Goal: Check status: Check status

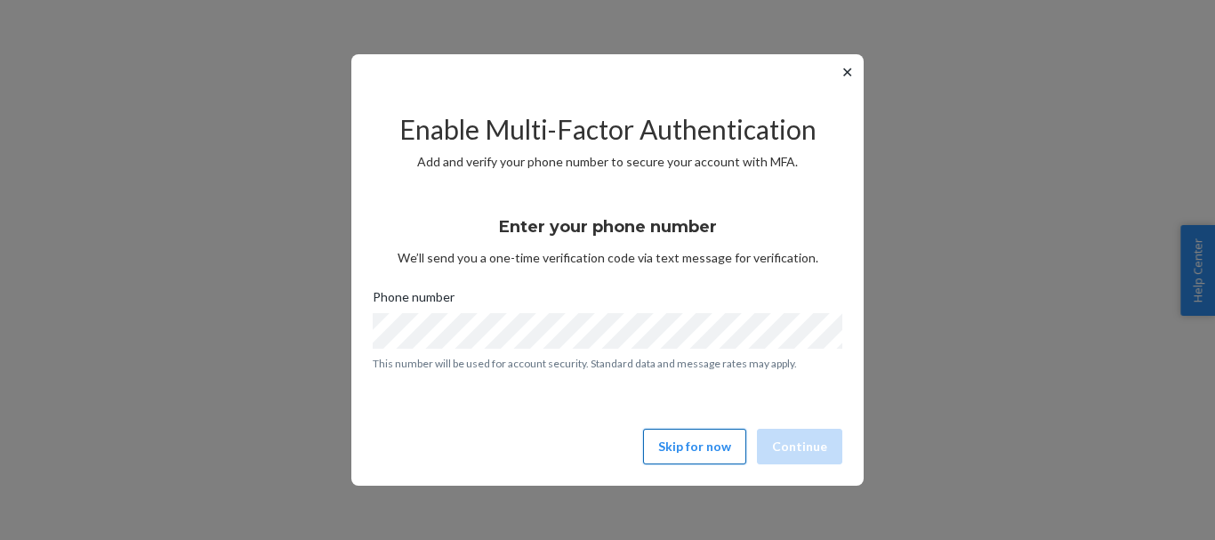
click at [693, 445] on button "Skip for now" at bounding box center [694, 447] width 103 height 36
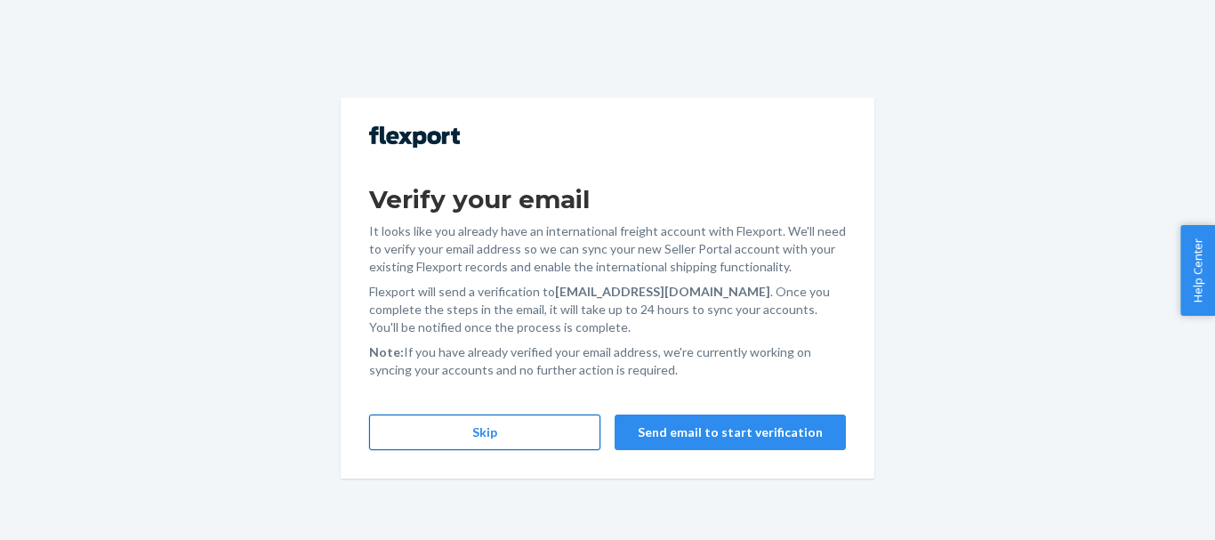
click at [516, 438] on button "Skip" at bounding box center [484, 433] width 231 height 36
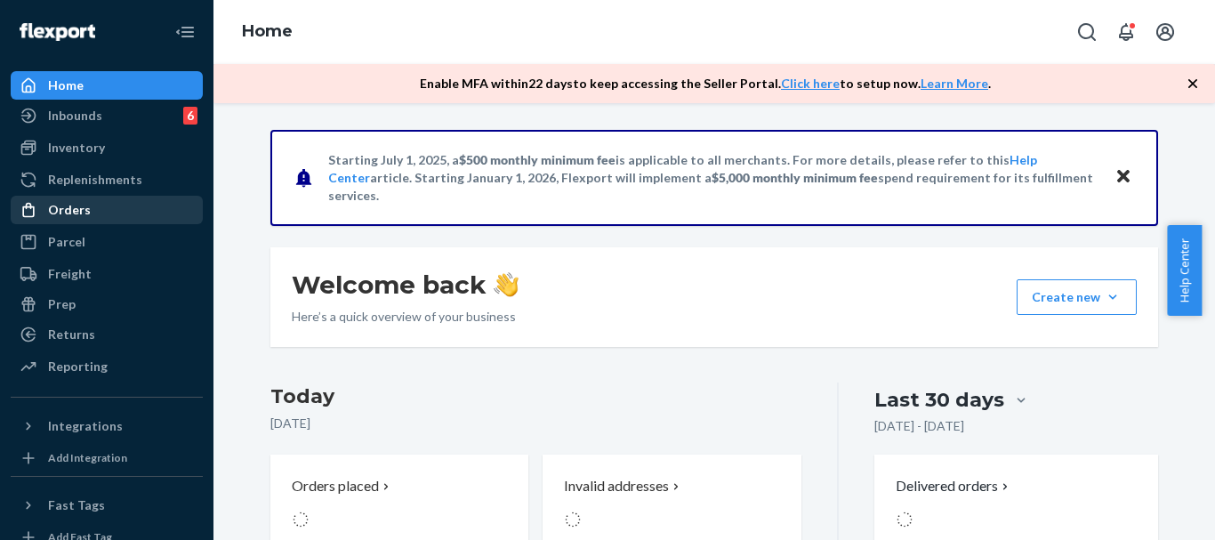
click at [121, 216] on div "Orders" at bounding box center [106, 209] width 189 height 25
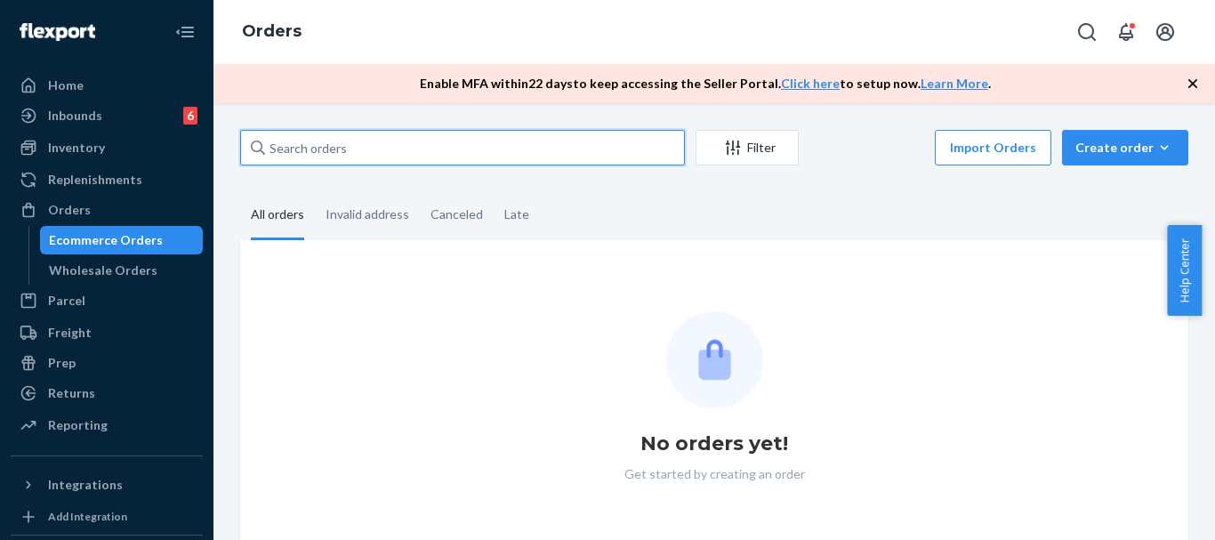
click at [364, 145] on input "text" at bounding box center [462, 148] width 445 height 36
paste input "US-8953272"
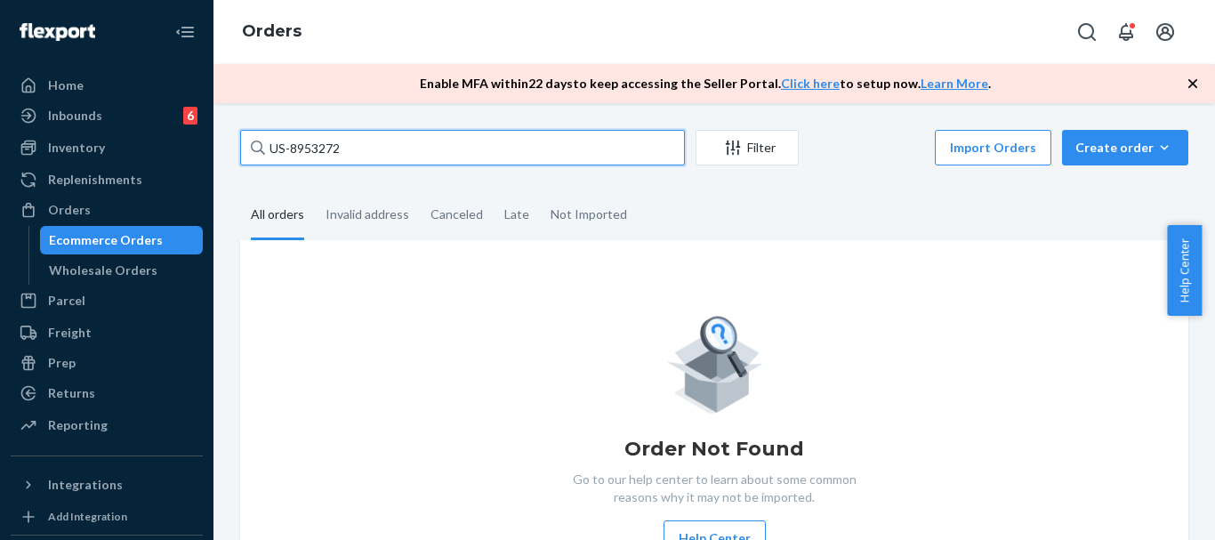
type input "US-8953272"
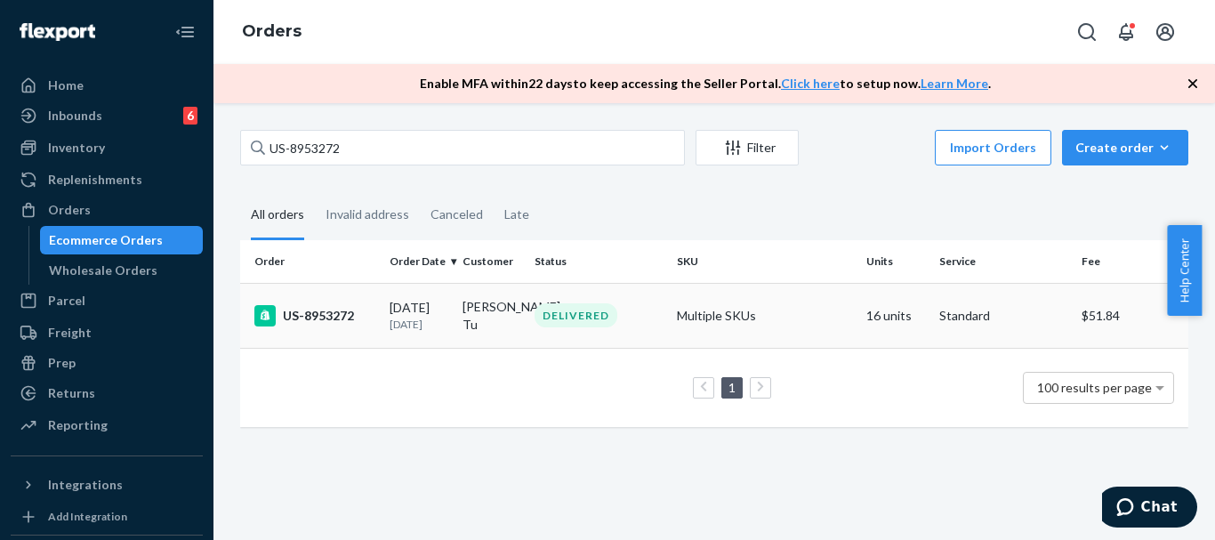
click at [334, 318] on div "US-8953272" at bounding box center [314, 315] width 121 height 21
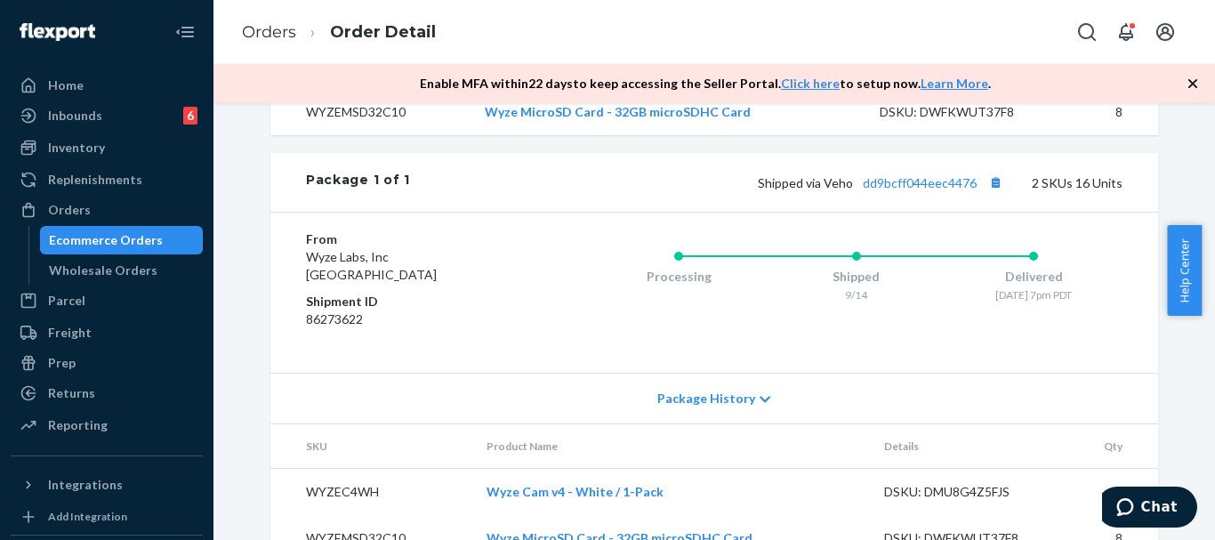
scroll to position [771, 0]
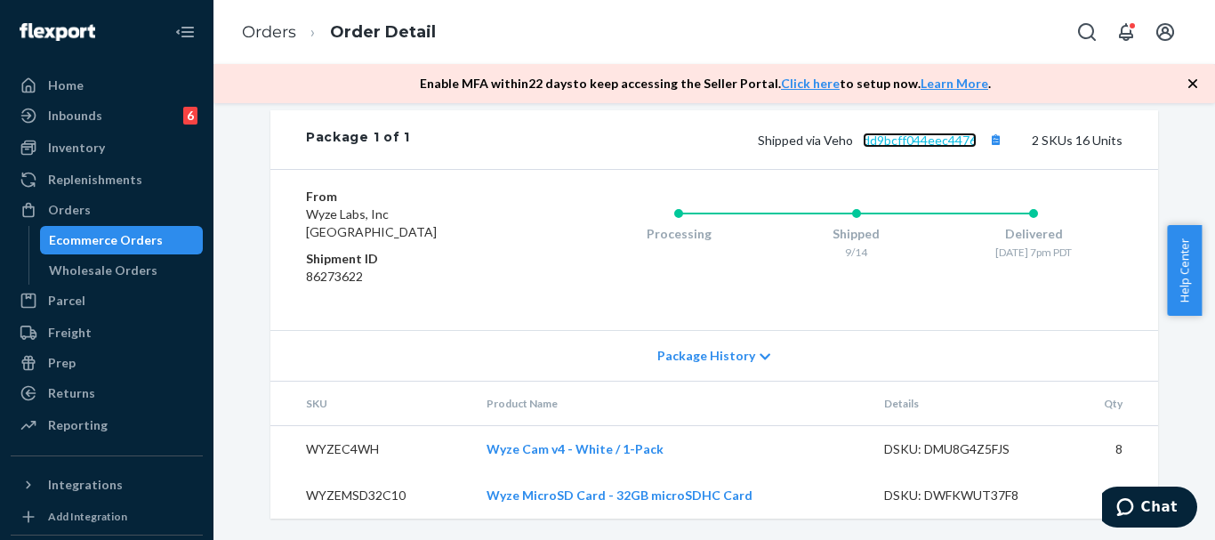
click at [938, 141] on link "dd9bcff044eec4476" at bounding box center [920, 140] width 114 height 15
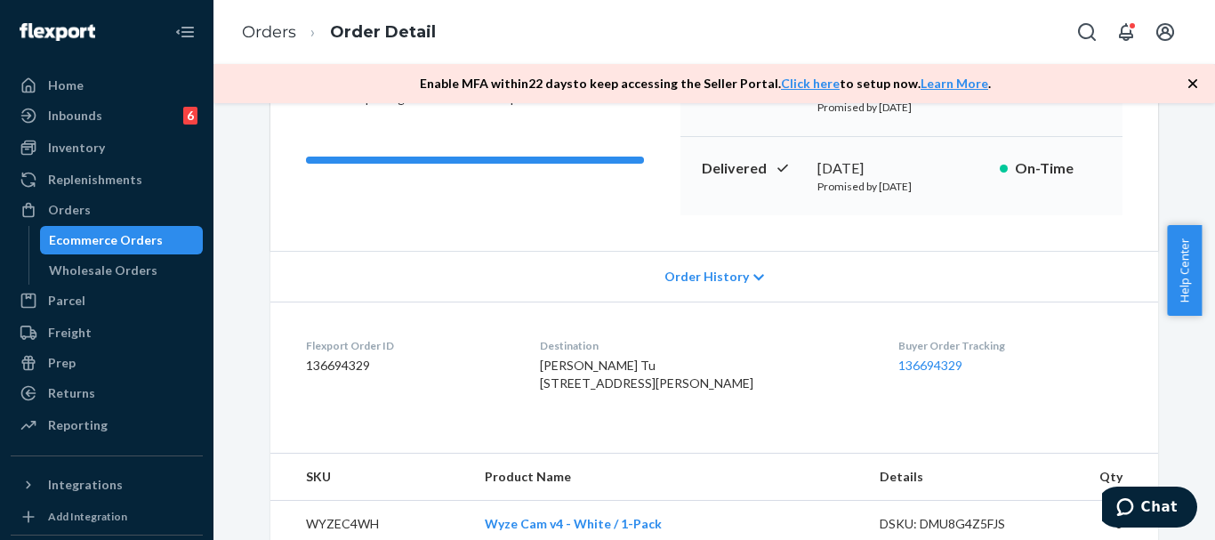
scroll to position [178, 0]
